Goal: Information Seeking & Learning: Understand process/instructions

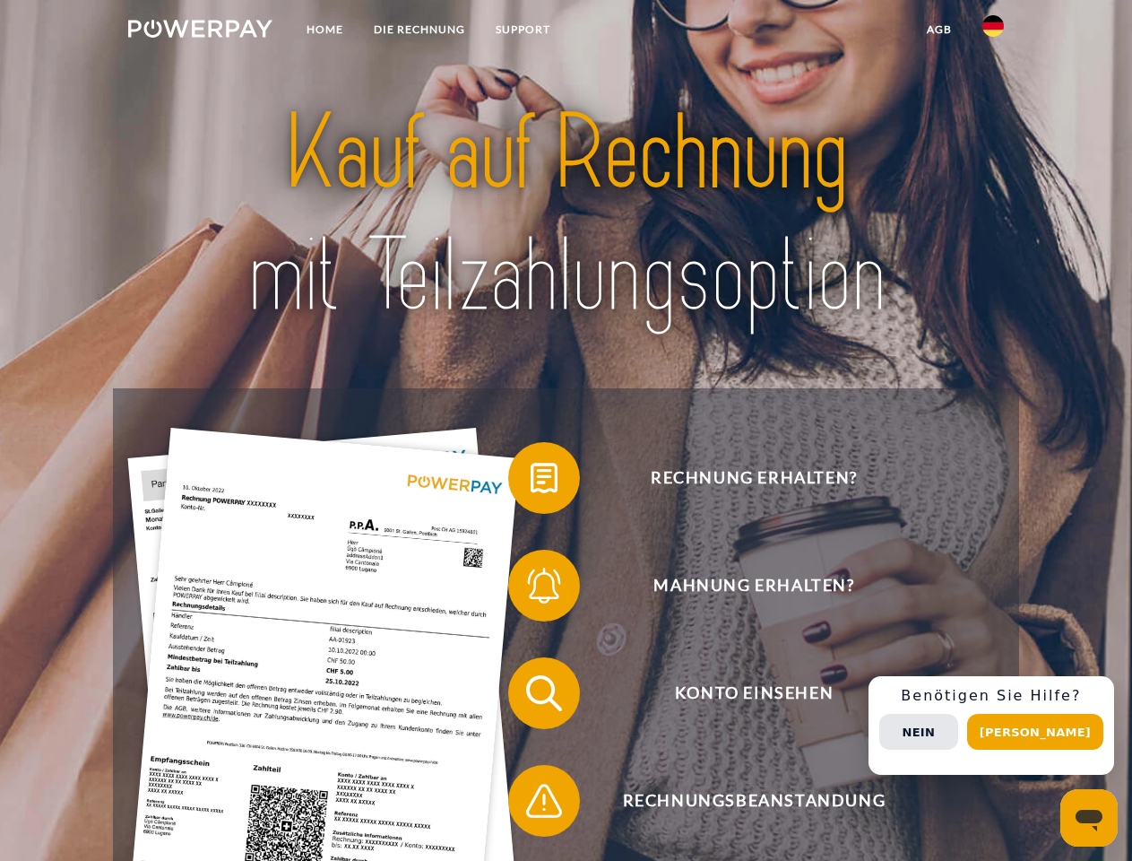
click at [200, 31] on img at bounding box center [200, 29] width 144 height 18
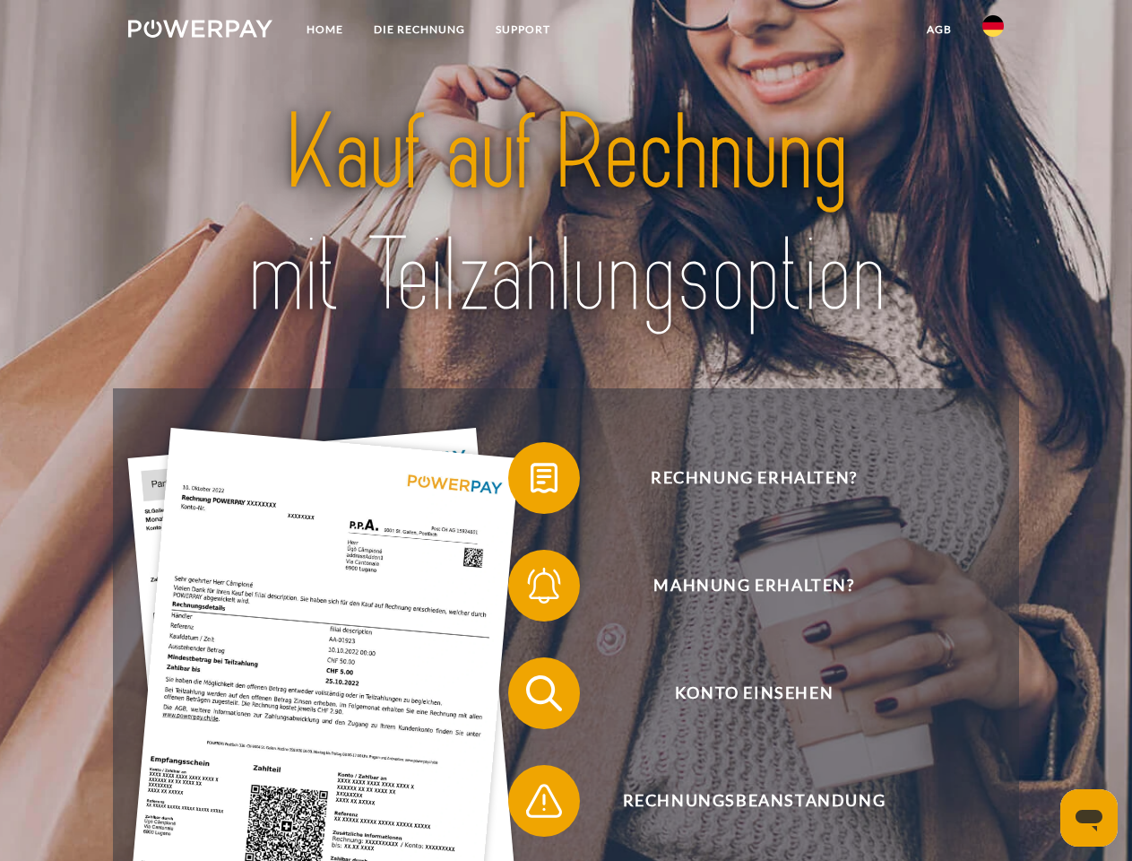
click at [993, 31] on img at bounding box center [994, 26] width 22 height 22
click at [939, 30] on link "agb" at bounding box center [940, 29] width 56 height 32
click at [531, 481] on span at bounding box center [517, 478] width 90 height 90
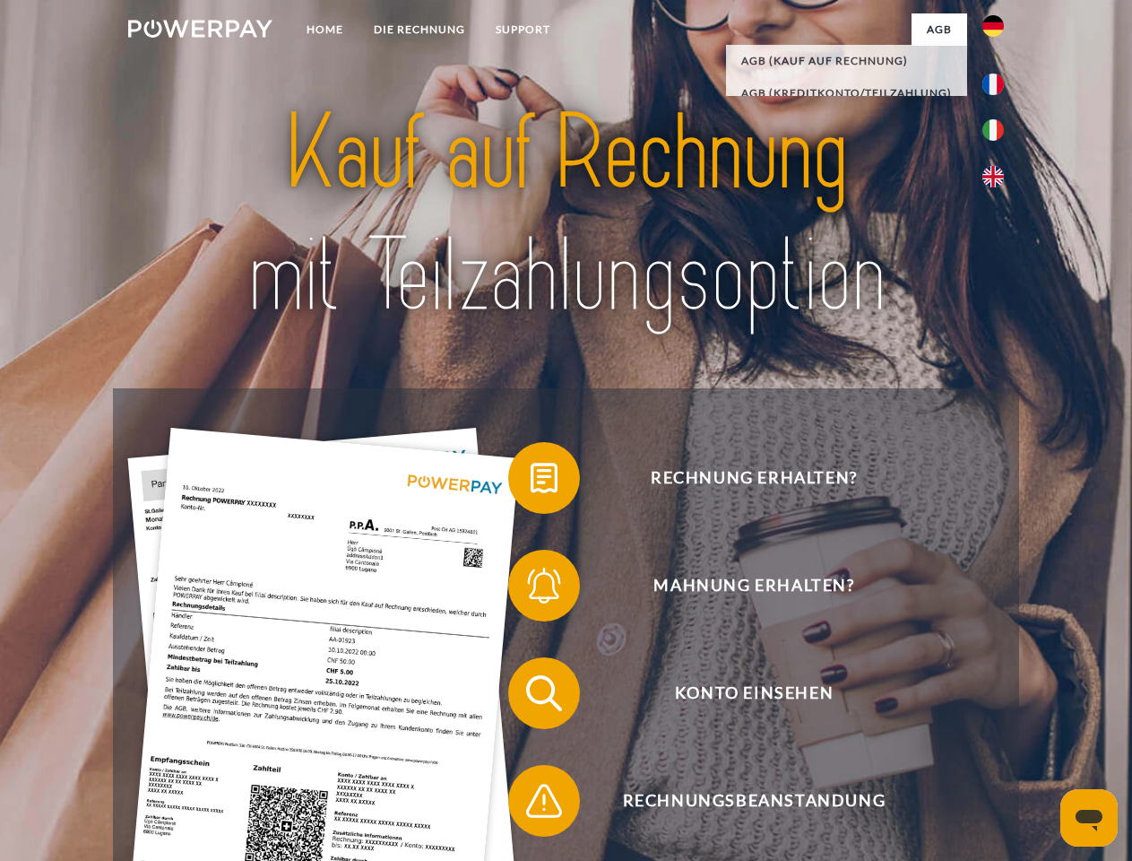
click at [531, 589] on span at bounding box center [517, 586] width 90 height 90
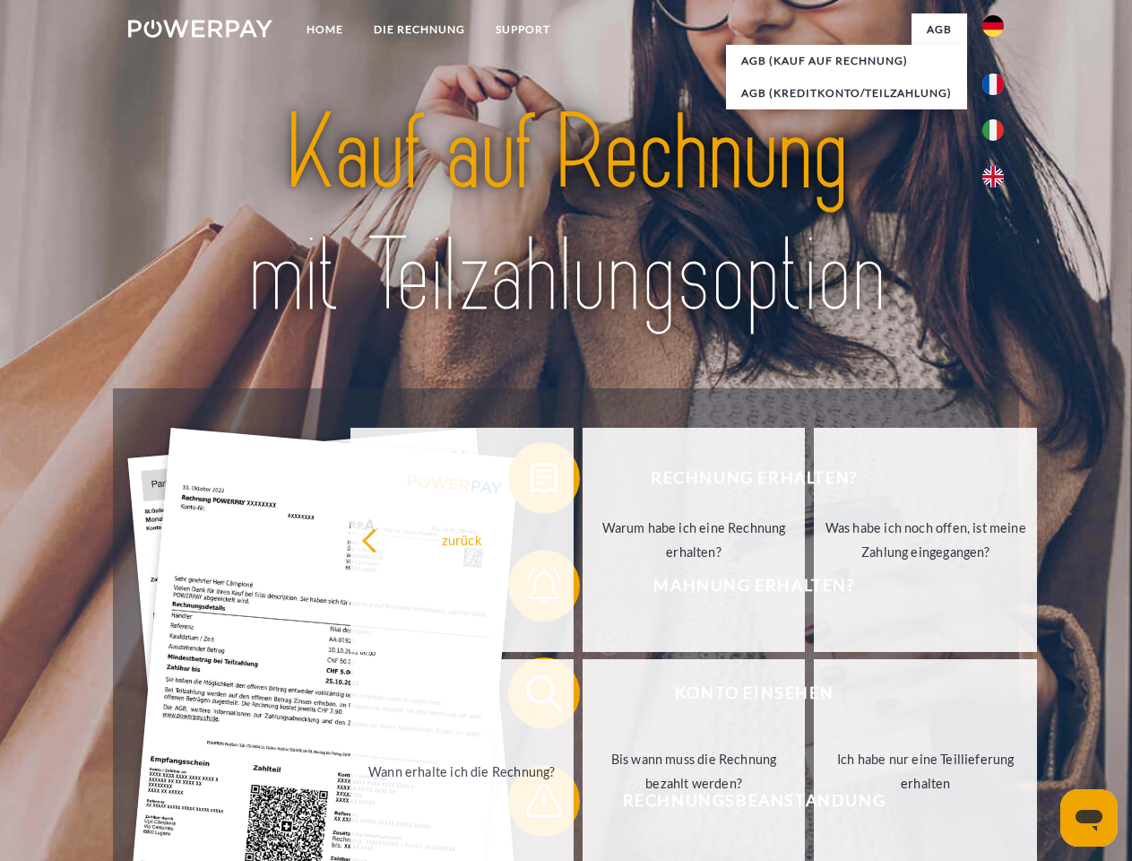
click at [583, 697] on link "Bis wann muss die Rechnung bezahlt werden?" at bounding box center [694, 771] width 223 height 224
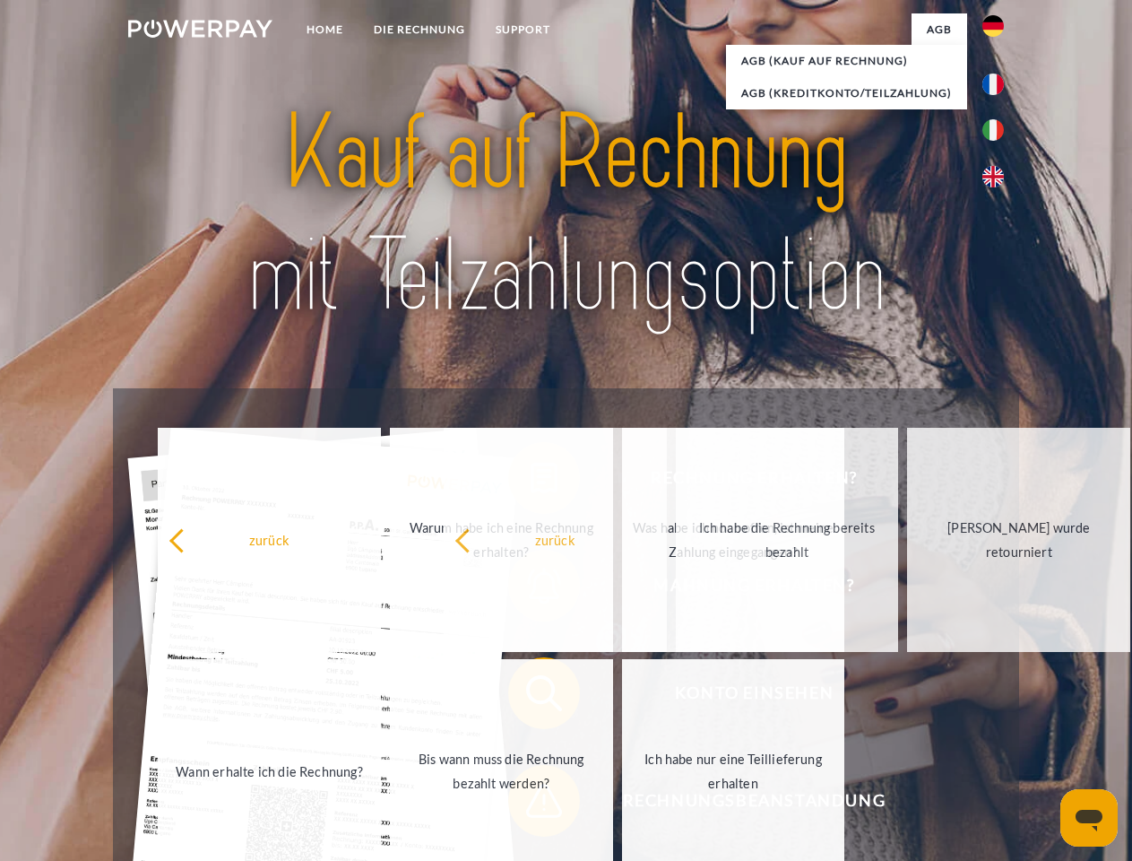
click at [531, 804] on span at bounding box center [517, 801] width 90 height 90
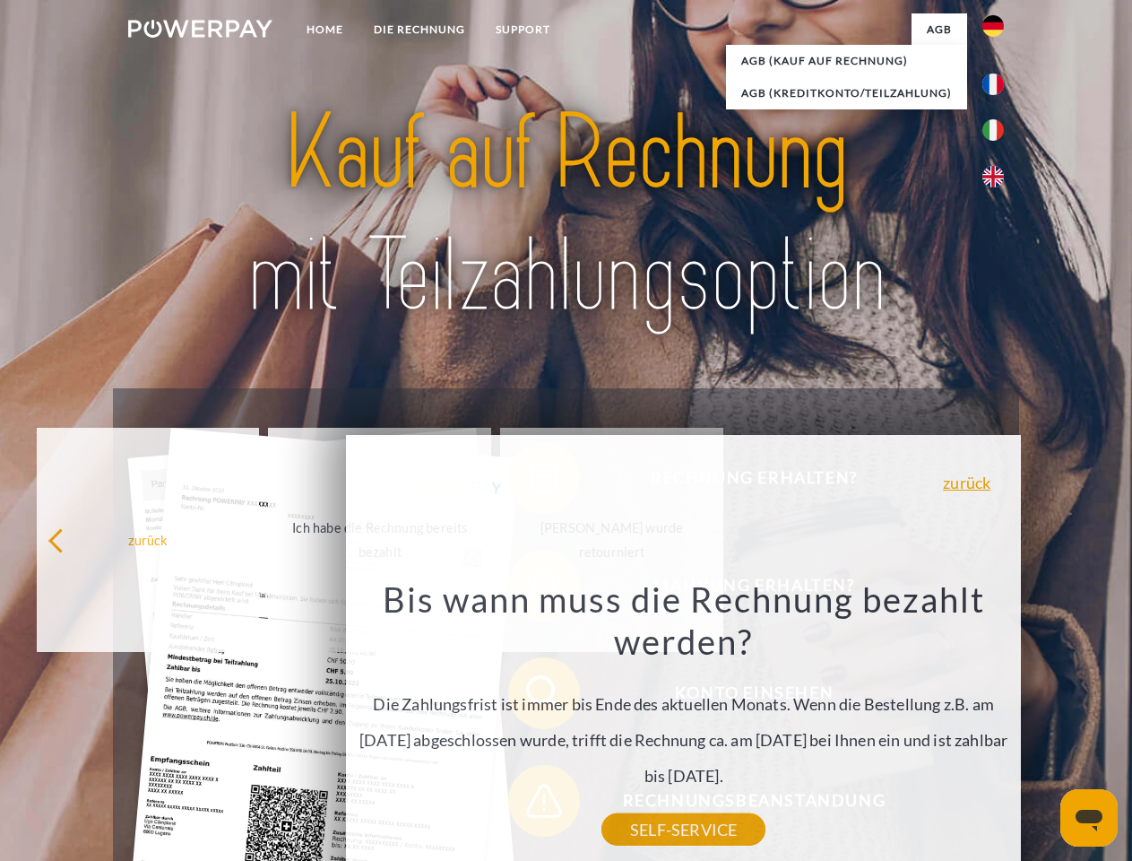
click at [998, 725] on div "Rechnung erhalten? Mahnung erhalten? Konto einsehen" at bounding box center [566, 746] width 906 height 717
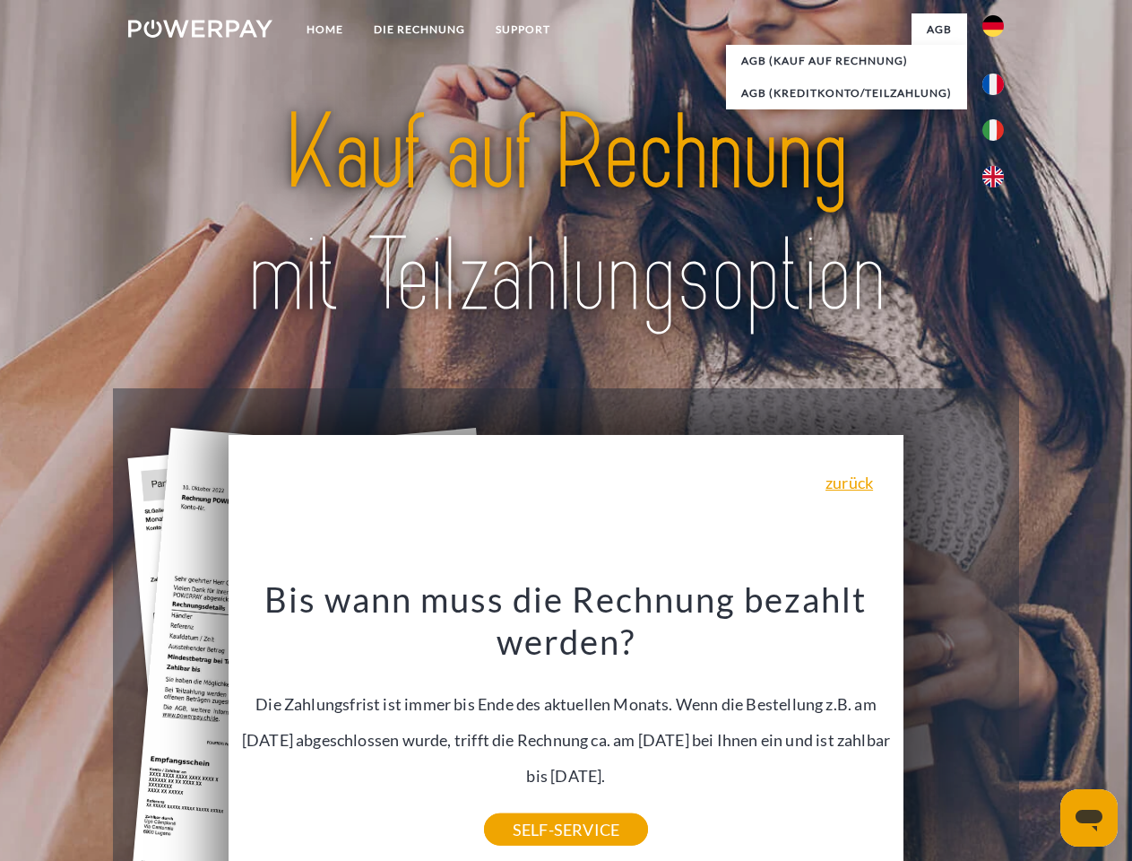
click at [954, 729] on span "Konto einsehen" at bounding box center [753, 693] width 439 height 72
click at [1042, 732] on header "Home DIE RECHNUNG SUPPORT" at bounding box center [566, 619] width 1132 height 1238
